Goal: Check status

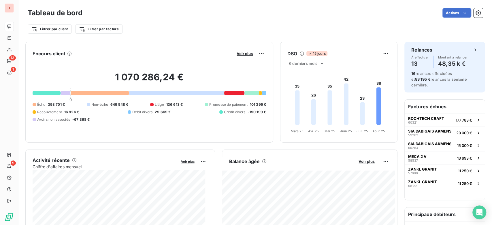
scroll to position [336, 0]
click at [246, 52] on span "Voir plus" at bounding box center [244, 53] width 16 height 5
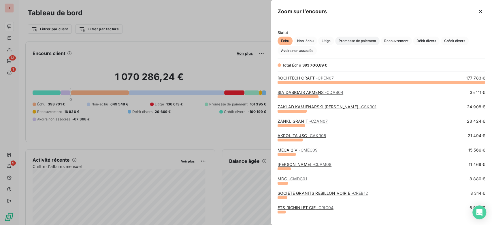
scroll to position [138, 216]
click at [332, 42] on span "Litige" at bounding box center [326, 41] width 16 height 9
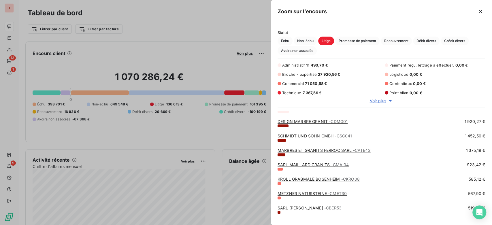
scroll to position [160, 0]
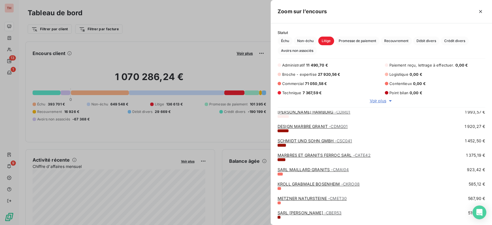
click at [319, 168] on link "SARL MAILLARD GRANITS - CMAI04" at bounding box center [312, 169] width 71 height 5
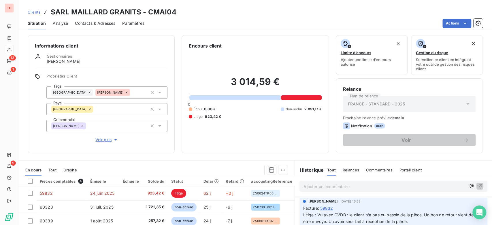
scroll to position [64, 0]
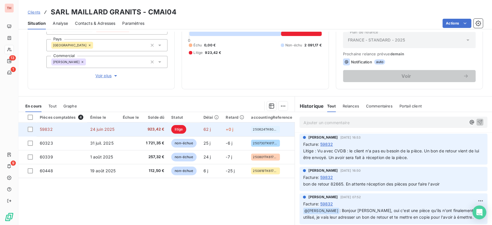
click at [119, 126] on td at bounding box center [130, 129] width 23 height 14
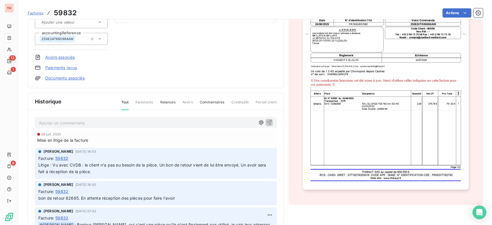
scroll to position [93, 0]
